Goal: Transaction & Acquisition: Book appointment/travel/reservation

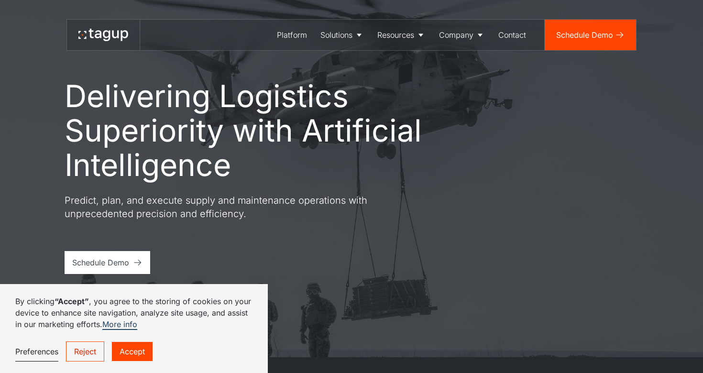
scroll to position [16, 0]
click at [124, 349] on link "Accept" at bounding box center [132, 351] width 41 height 19
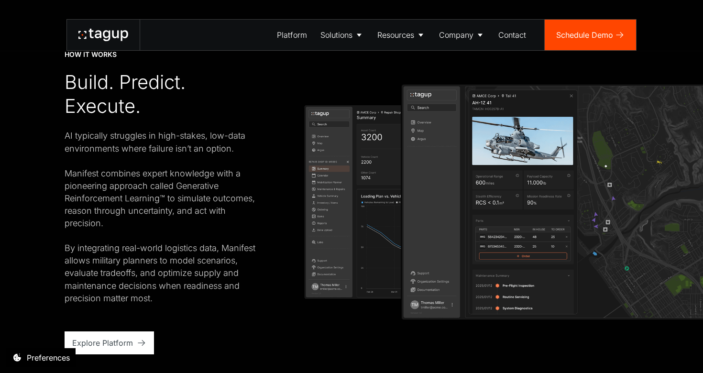
scroll to position [1646, 0]
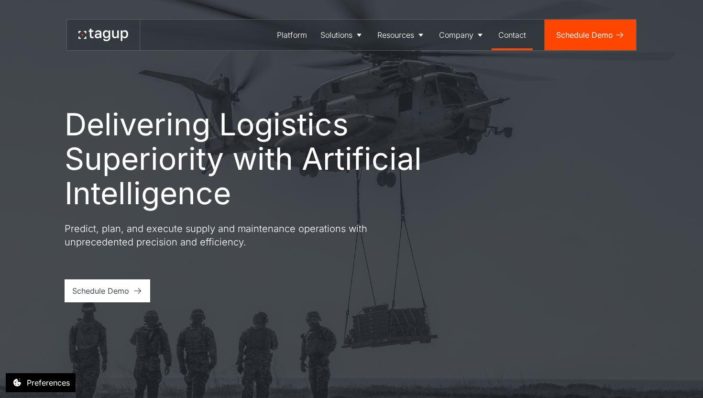
click at [502, 37] on div "Contact" at bounding box center [512, 34] width 28 height 11
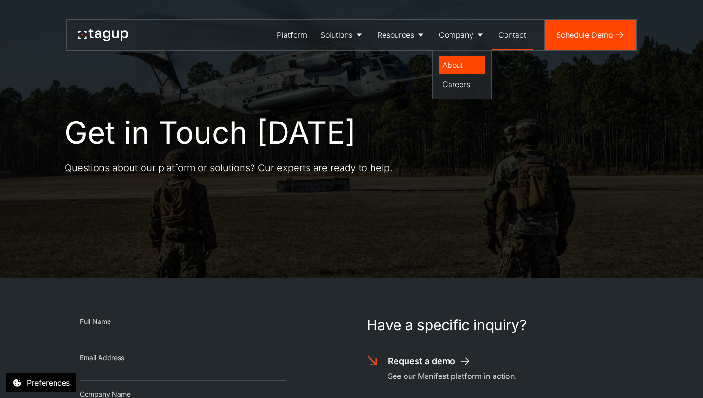
click at [445, 61] on div "About" at bounding box center [461, 64] width 39 height 11
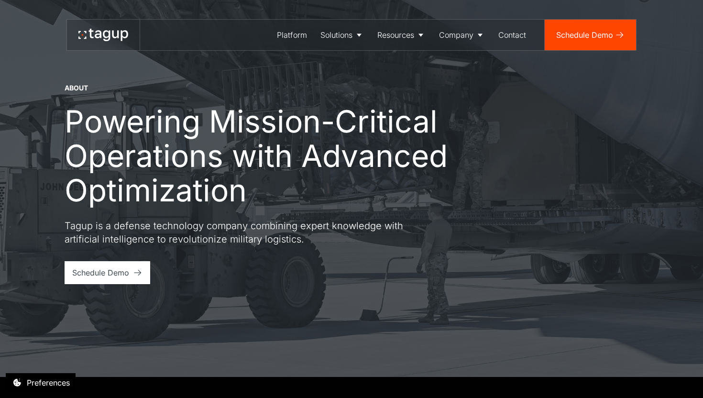
scroll to position [26, 0]
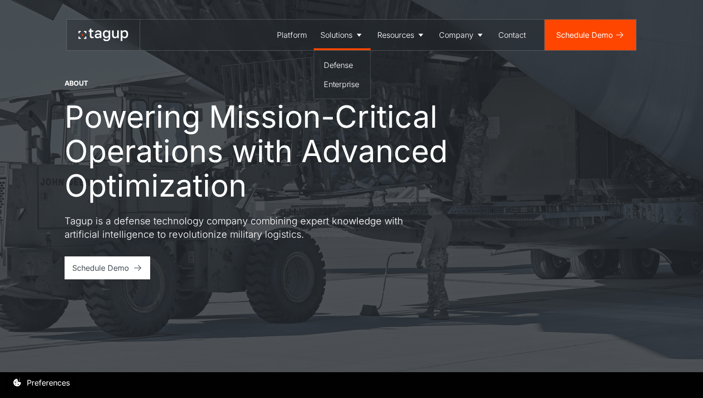
click at [344, 33] on div "Solutions" at bounding box center [336, 34] width 32 height 11
click at [341, 64] on div "Defense" at bounding box center [342, 64] width 37 height 11
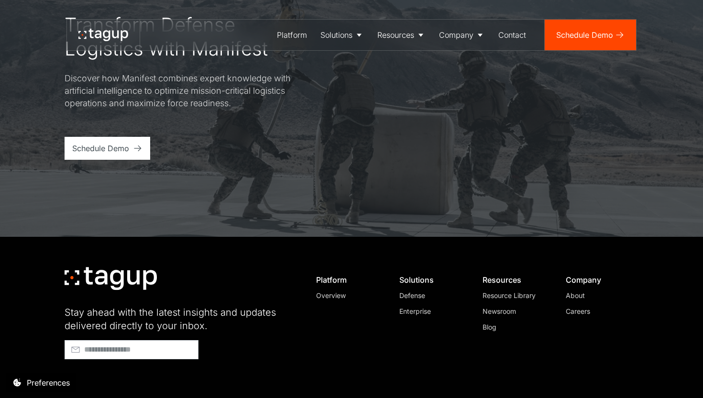
scroll to position [3404, 0]
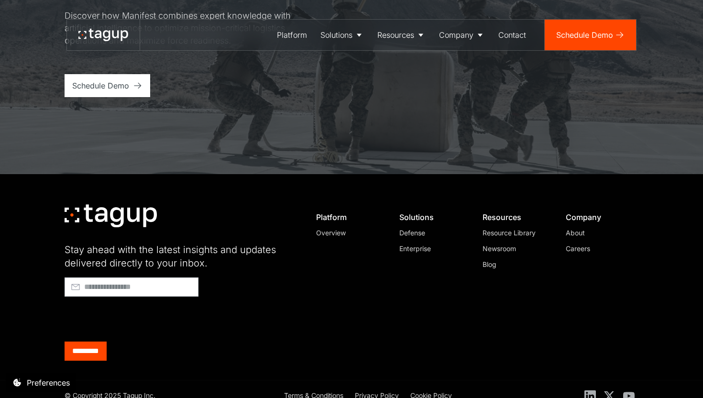
click at [578, 228] on div "About" at bounding box center [598, 233] width 65 height 10
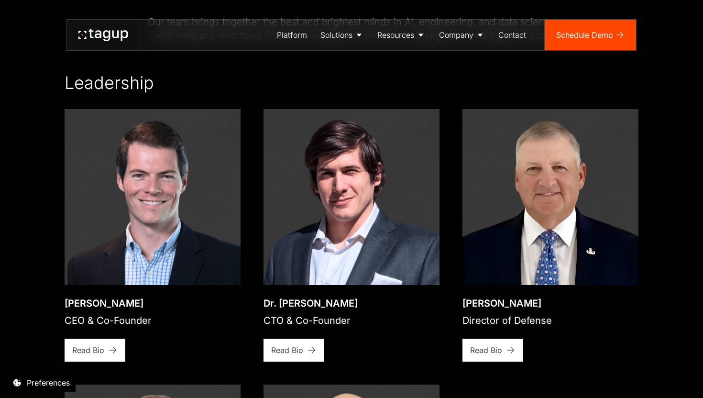
scroll to position [1381, 0]
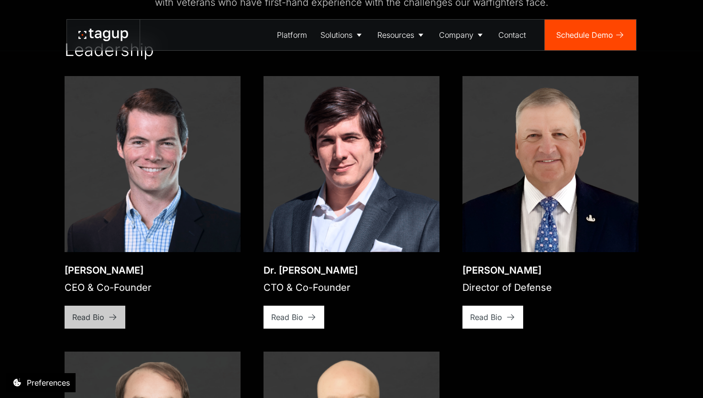
click at [78, 314] on link "Read Bio" at bounding box center [95, 317] width 61 height 23
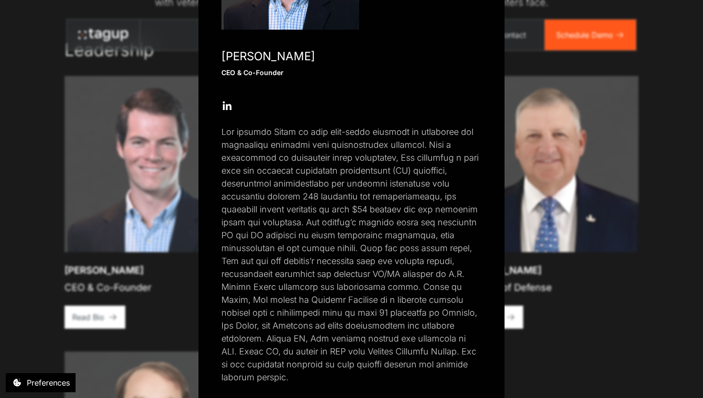
scroll to position [180, 0]
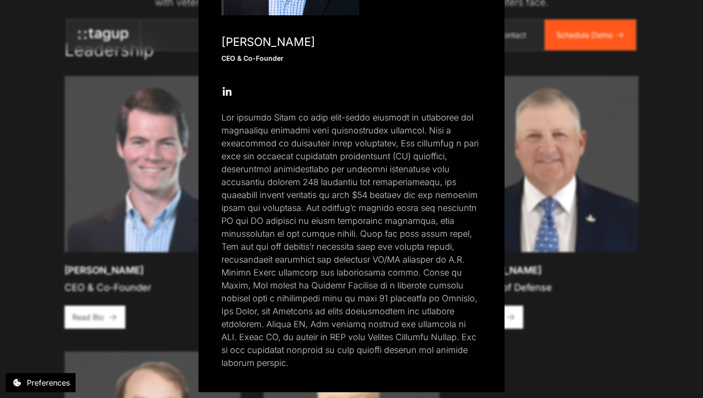
click at [228, 91] on icon at bounding box center [226, 91] width 11 height 11
click at [132, 192] on div "Close popup [PERSON_NAME] CEO & Co-Founder Open Open Twitter profile Send Email…" at bounding box center [351, 199] width 703 height 398
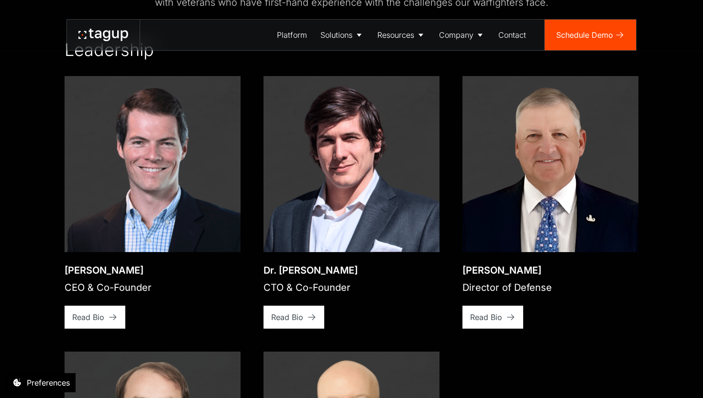
click at [289, 231] on img at bounding box center [351, 164] width 176 height 176
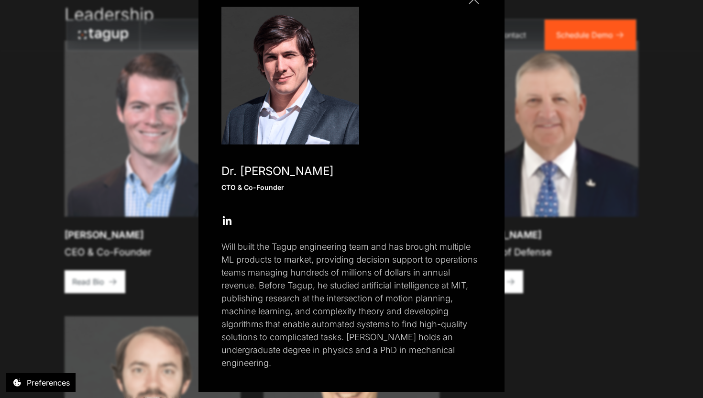
scroll to position [1431, 0]
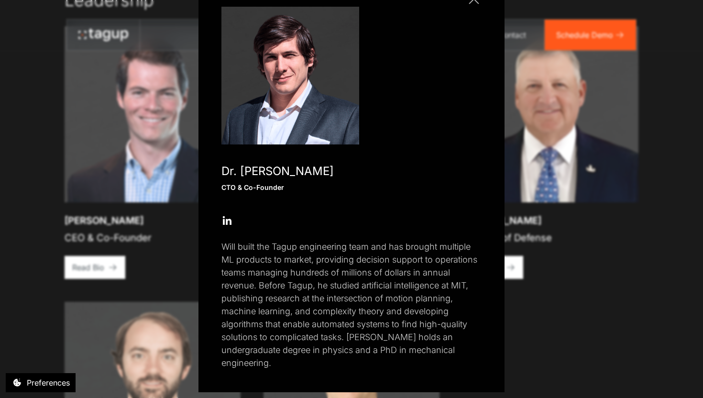
click at [156, 295] on div "Close popup Dr. Will Vega-Brown CTO & Co-Founder Open Open Twitter profile Send…" at bounding box center [351, 199] width 703 height 398
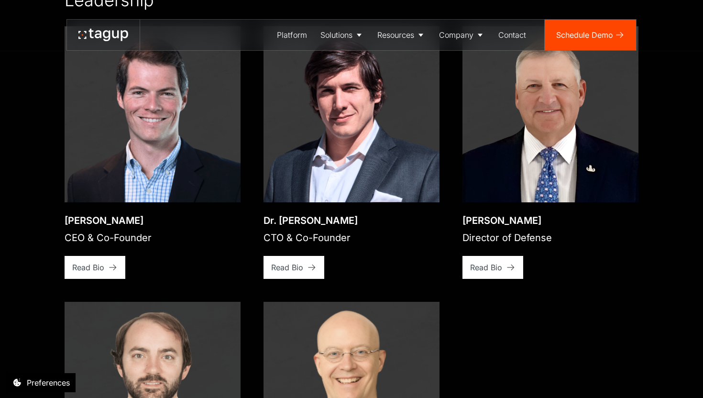
click at [519, 159] on img at bounding box center [550, 114] width 176 height 176
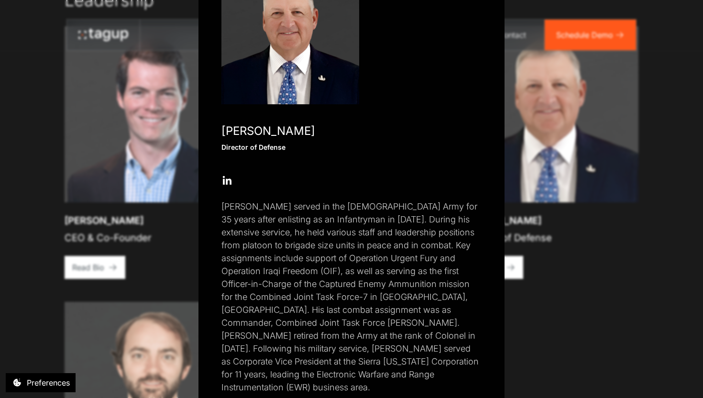
scroll to position [102, 0]
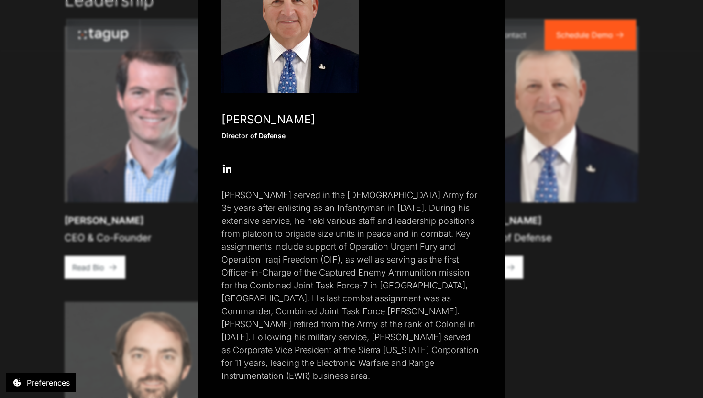
click at [153, 358] on div "Close popup Paul Plemmons Director of Defense Open Open Twitter profile Send Em…" at bounding box center [351, 199] width 703 height 398
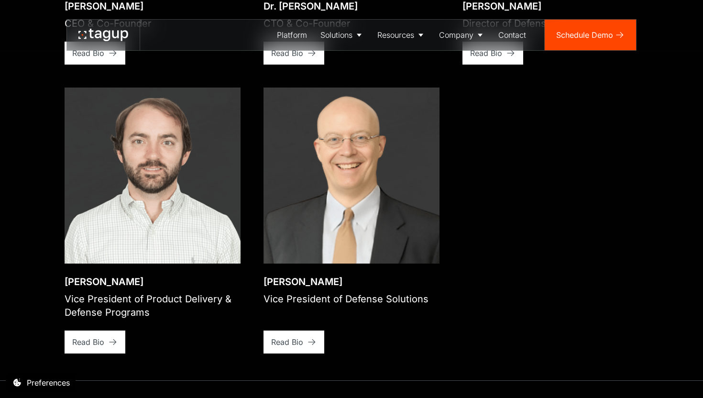
scroll to position [1646, 0]
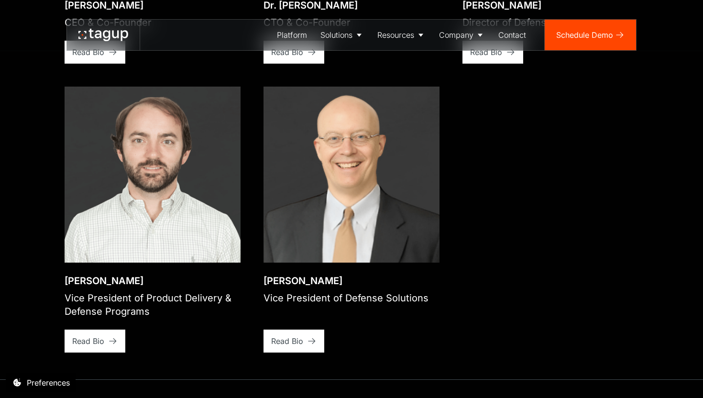
click at [318, 198] on img at bounding box center [351, 175] width 176 height 176
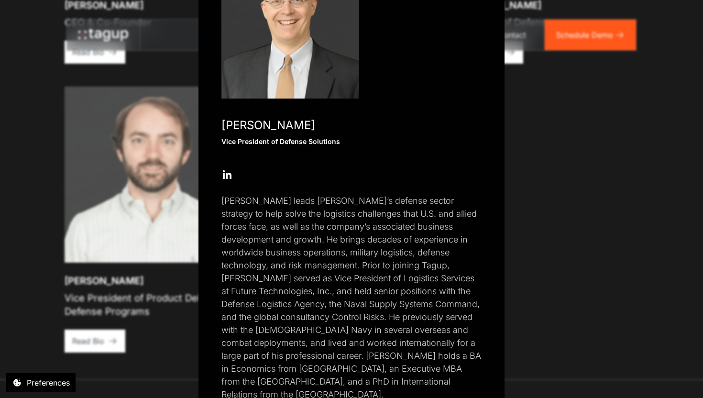
scroll to position [101, 0]
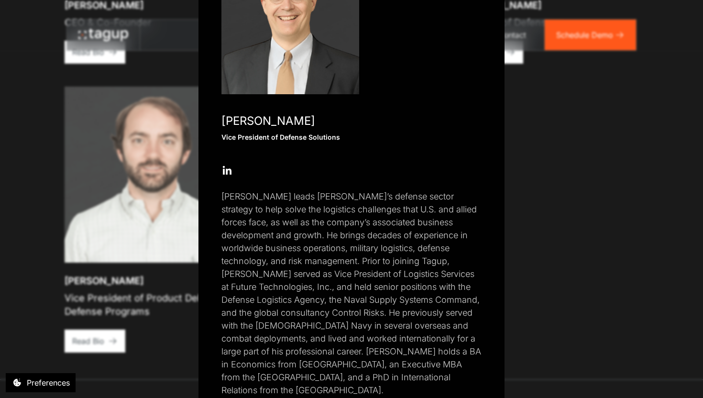
click at [102, 371] on div "Close popup Dr. Charles W. Parker, III Vice President of Defense Solutions Open…" at bounding box center [351, 199] width 703 height 398
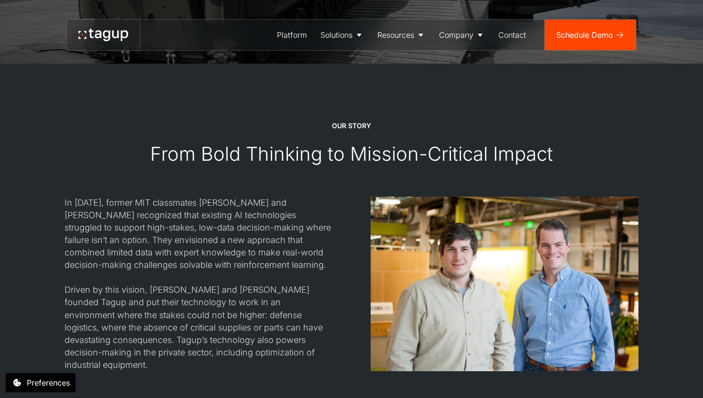
scroll to position [878, 0]
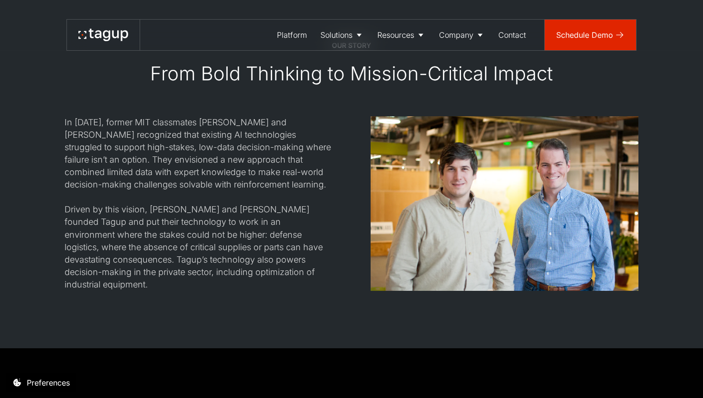
click at [579, 31] on div "Schedule Demo" at bounding box center [584, 34] width 57 height 11
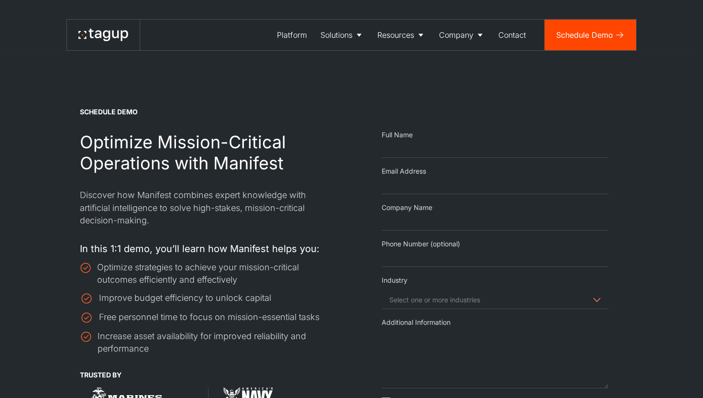
select select "Request Demo Form"
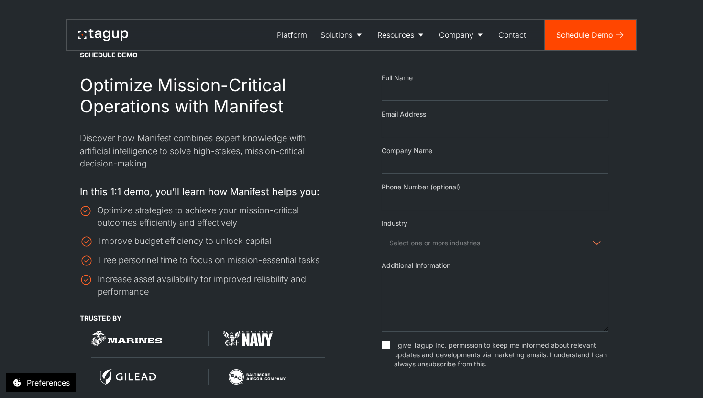
scroll to position [61, 0]
